Goal: Task Accomplishment & Management: Manage account settings

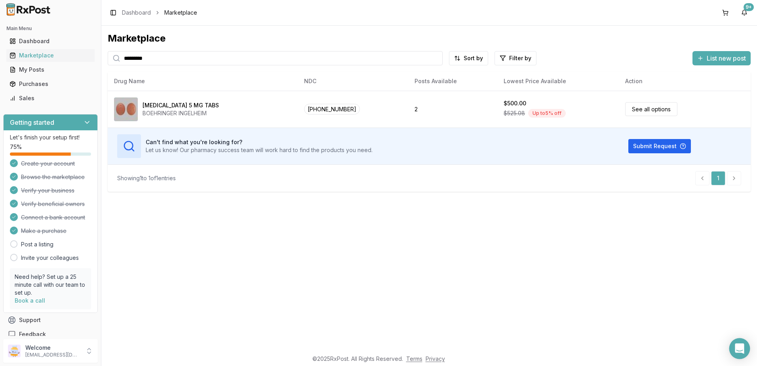
click at [738, 350] on icon "Open Intercom Messenger" at bounding box center [739, 348] width 10 height 10
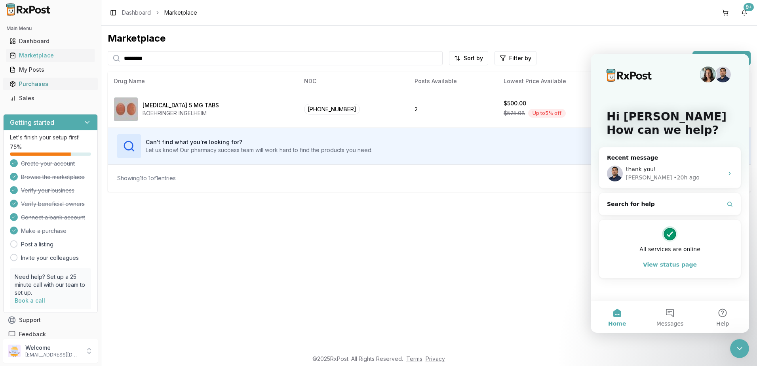
drag, startPoint x: 30, startPoint y: 82, endPoint x: 42, endPoint y: 84, distance: 11.2
click at [30, 82] on div "Purchases" at bounding box center [51, 84] width 82 height 8
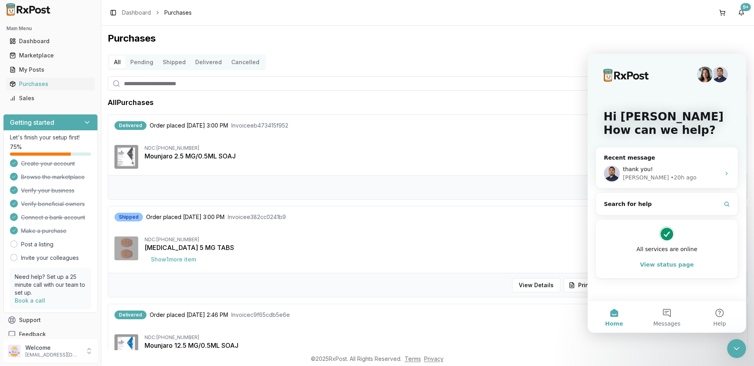
click at [742, 344] on div "Close Intercom Messenger" at bounding box center [736, 348] width 19 height 19
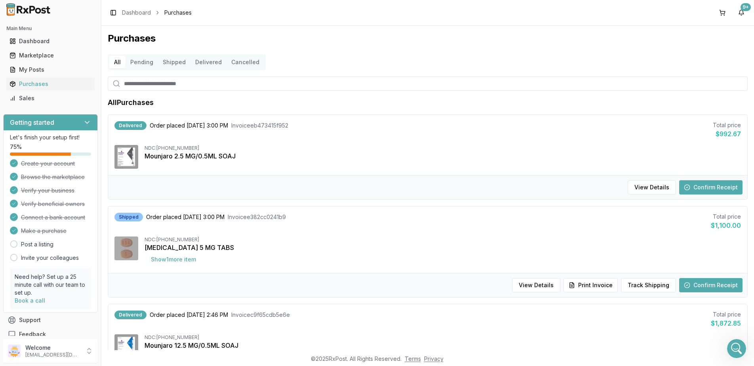
click at [719, 188] on button "Confirm Receipt" at bounding box center [710, 187] width 63 height 14
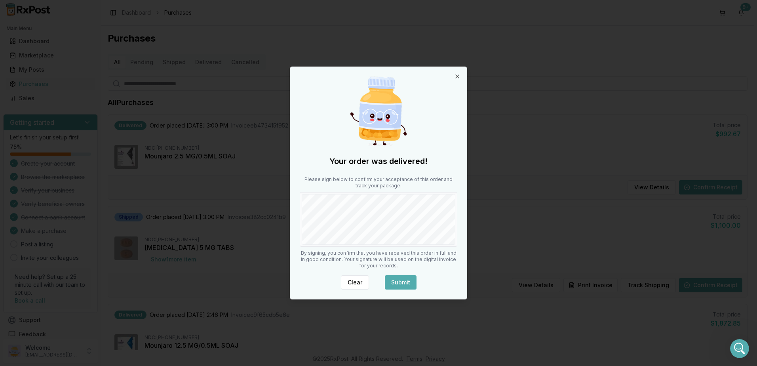
click at [399, 279] on button "Submit" at bounding box center [401, 282] width 32 height 14
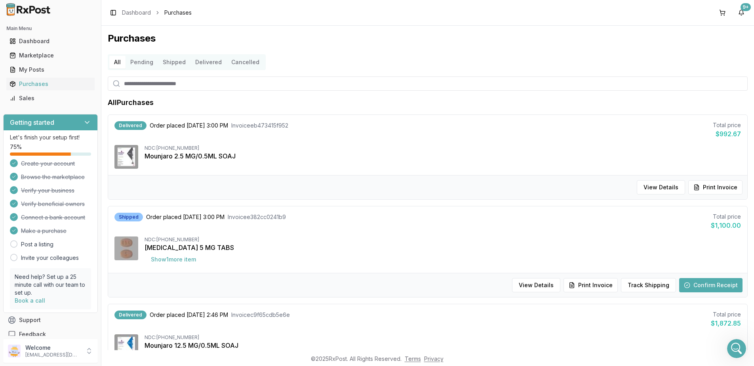
click at [702, 283] on button "Confirm Receipt" at bounding box center [710, 285] width 63 height 14
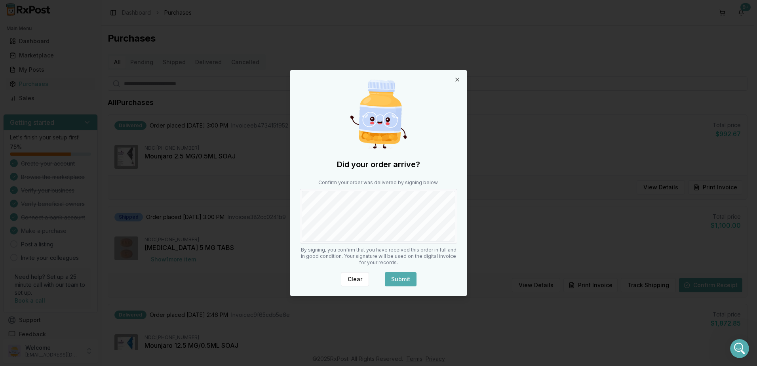
click at [399, 278] on button "Submit" at bounding box center [401, 279] width 32 height 14
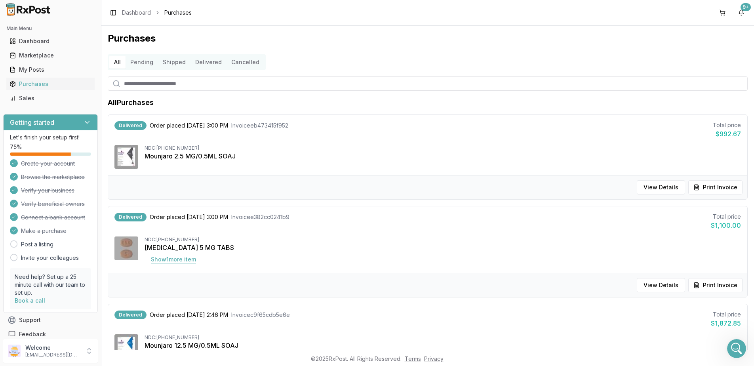
click at [168, 262] on button "Show 1 more item" at bounding box center [173, 259] width 58 height 14
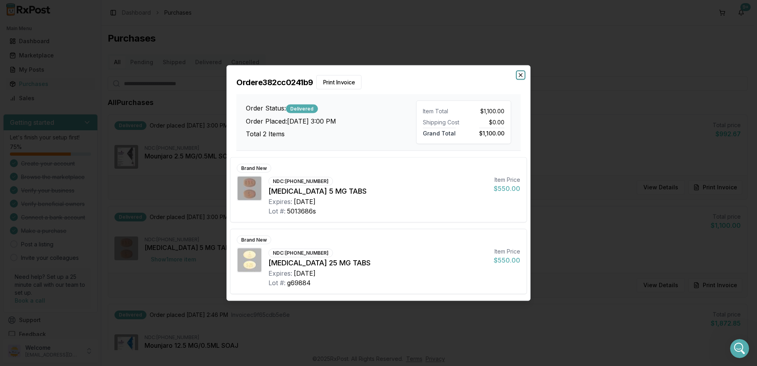
click at [520, 73] on icon "button" at bounding box center [520, 75] width 6 height 6
